Goal: Task Accomplishment & Management: Manage account settings

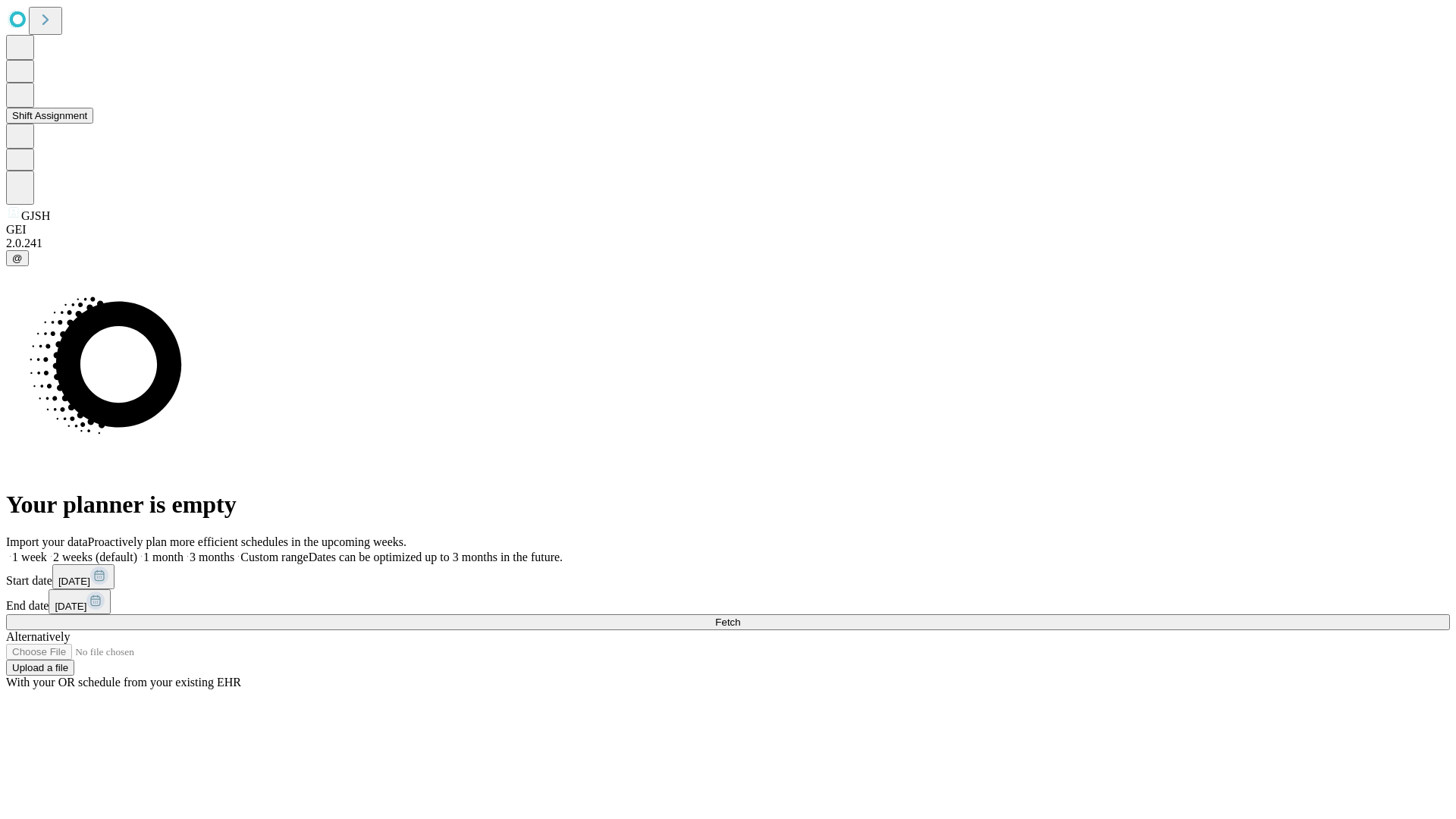
click at [94, 123] on button "Shift Assignment" at bounding box center [50, 115] width 87 height 16
